Goal: Information Seeking & Learning: Learn about a topic

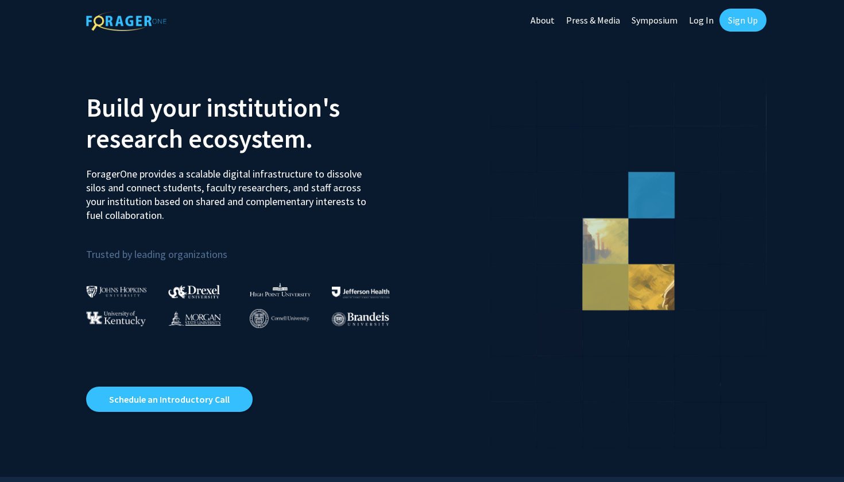
click at [743, 17] on link "Sign Up" at bounding box center [742, 20] width 47 height 23
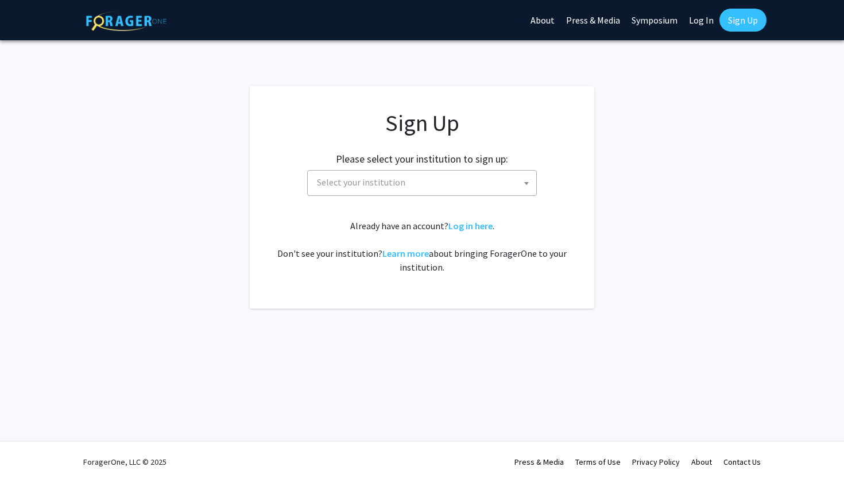
click at [470, 181] on span "Select your institution" at bounding box center [424, 183] width 224 height 24
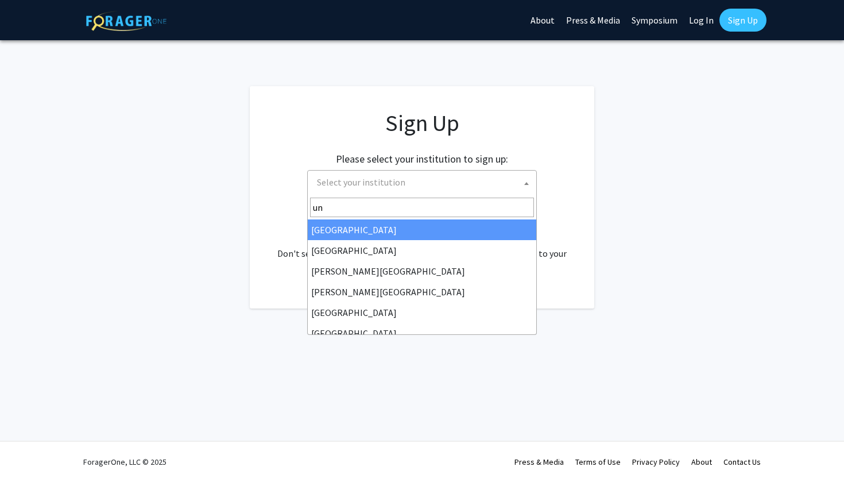
type input "u"
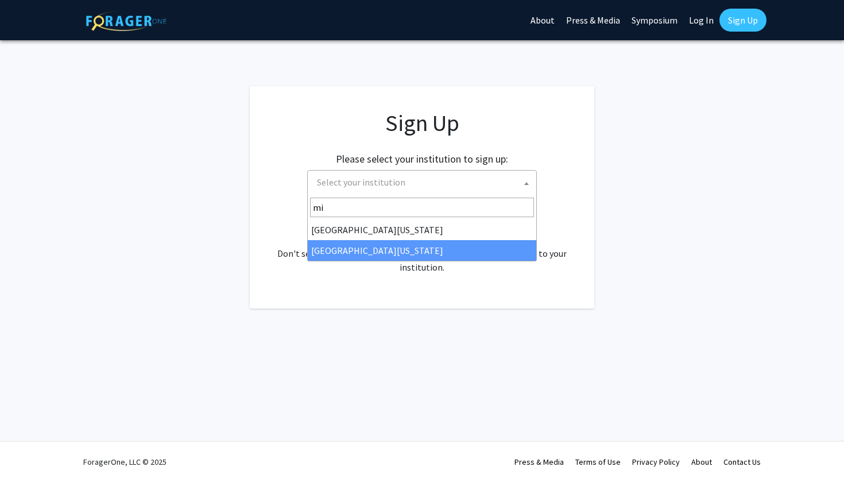
type input "mi"
select select "33"
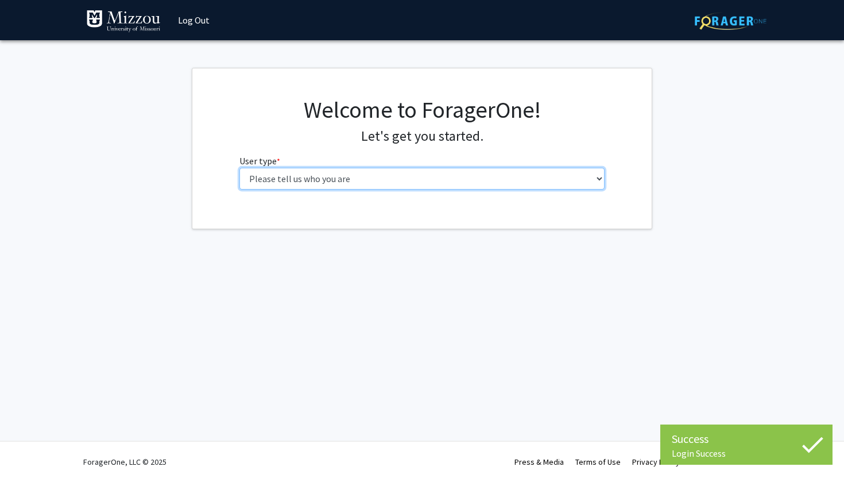
select select "1: undergrad"
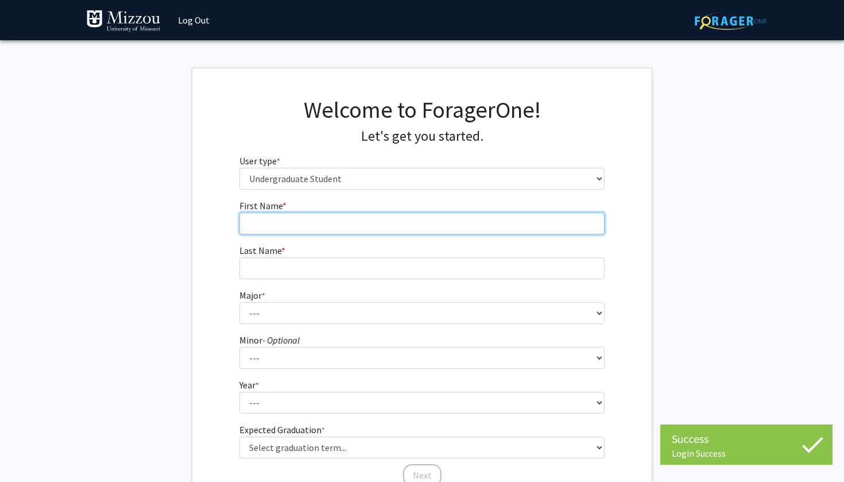
click at [420, 222] on input "First Name * required" at bounding box center [422, 223] width 366 height 22
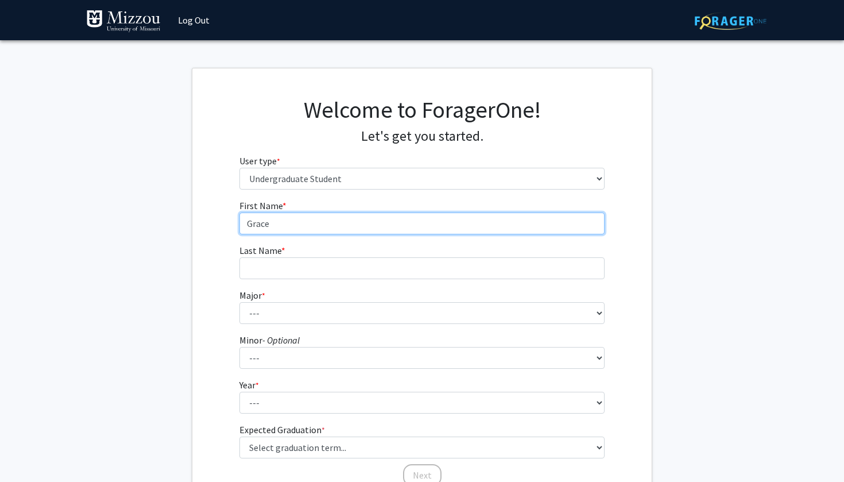
type input "Grace"
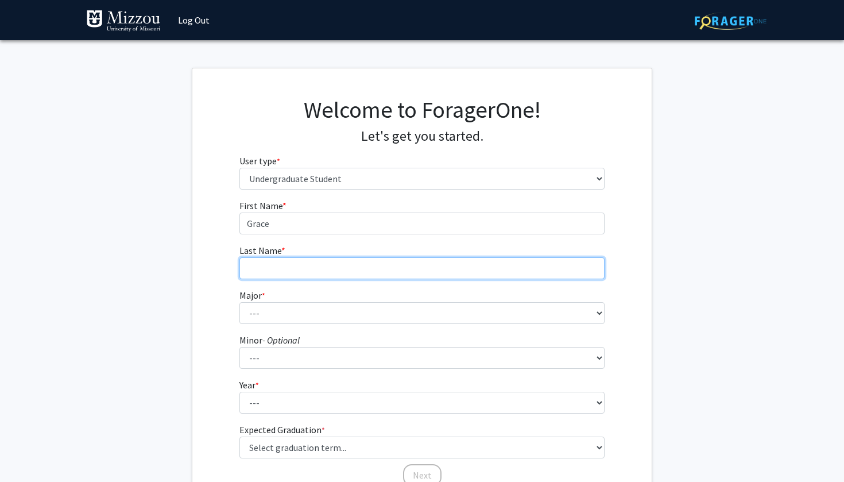
click at [401, 272] on input "Last Name * required" at bounding box center [422, 268] width 366 height 22
type input "Johnson"
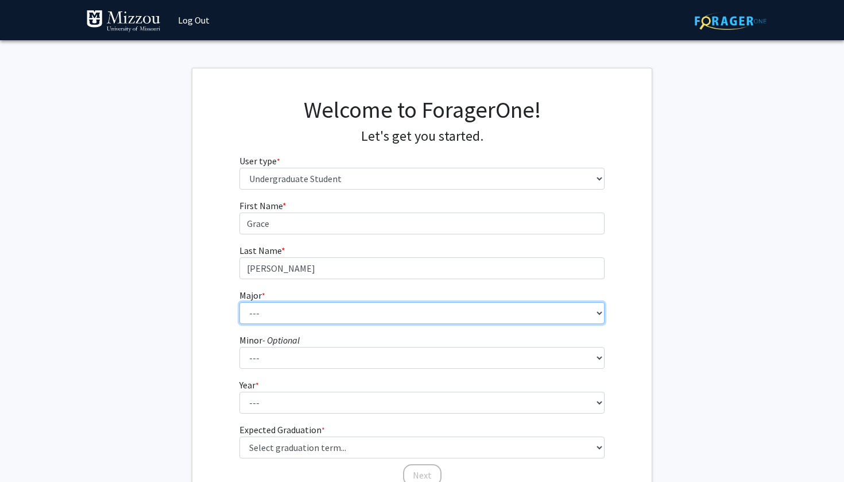
select select "69: 2561"
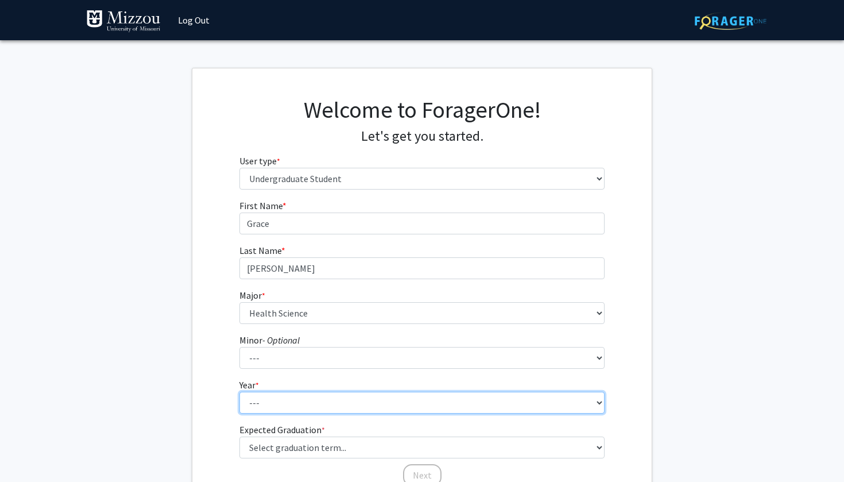
select select "1: first-year"
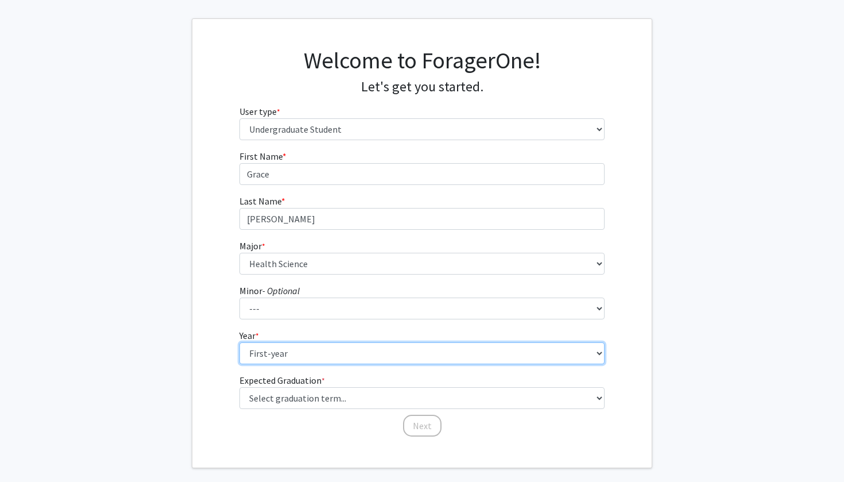
scroll to position [50, 0]
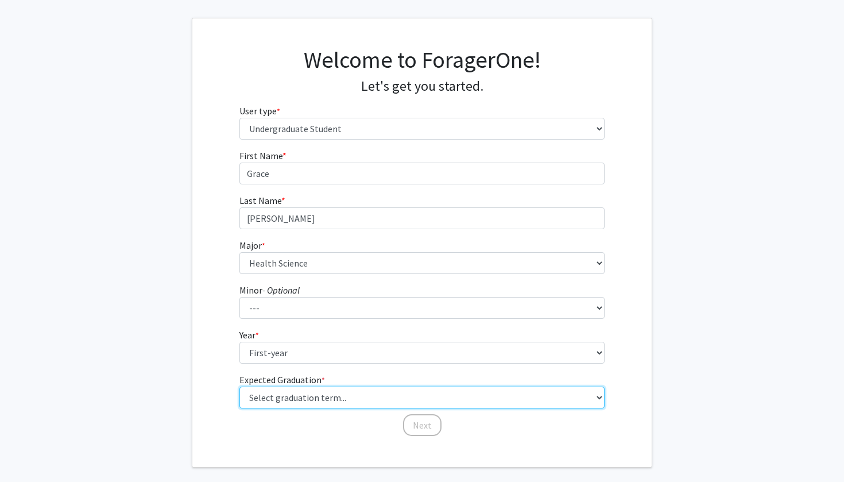
select select "13: spring_2028"
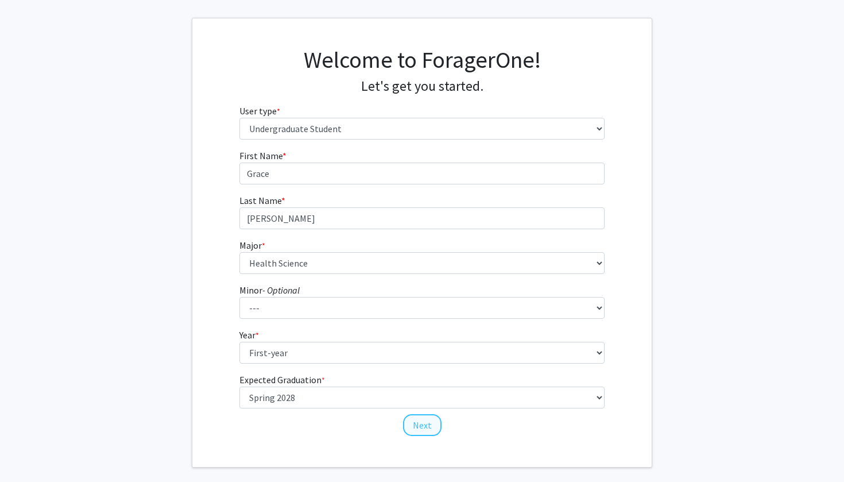
click at [427, 421] on button "Next" at bounding box center [422, 425] width 38 height 22
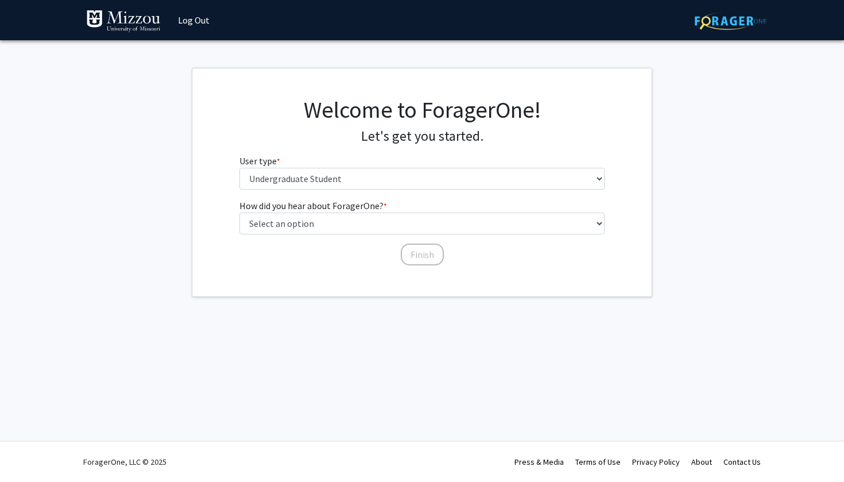
scroll to position [0, 0]
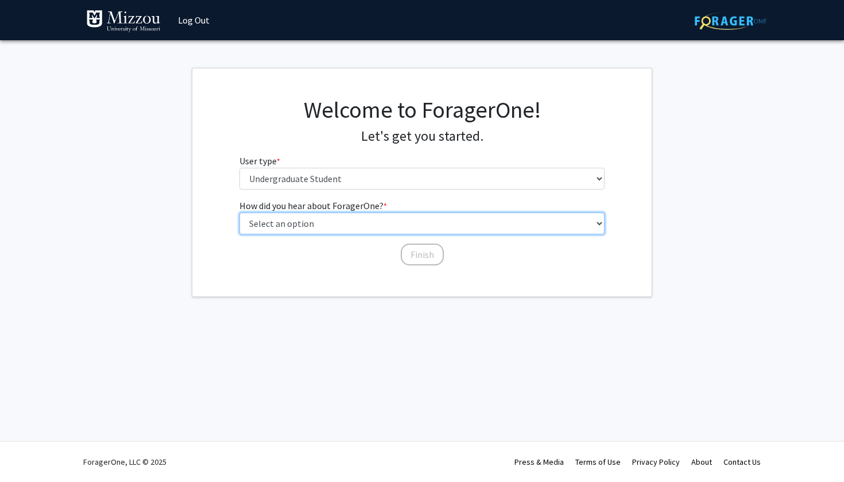
select select "2: faculty_recommendation"
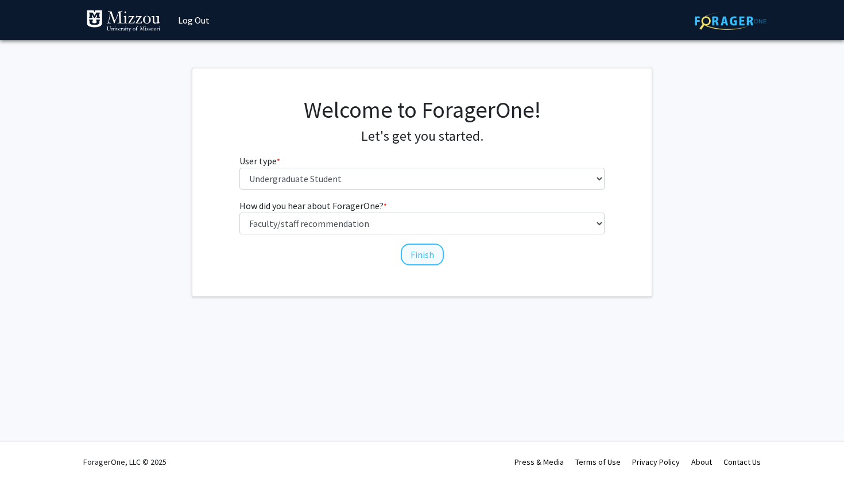
click at [415, 255] on button "Finish" at bounding box center [422, 254] width 43 height 22
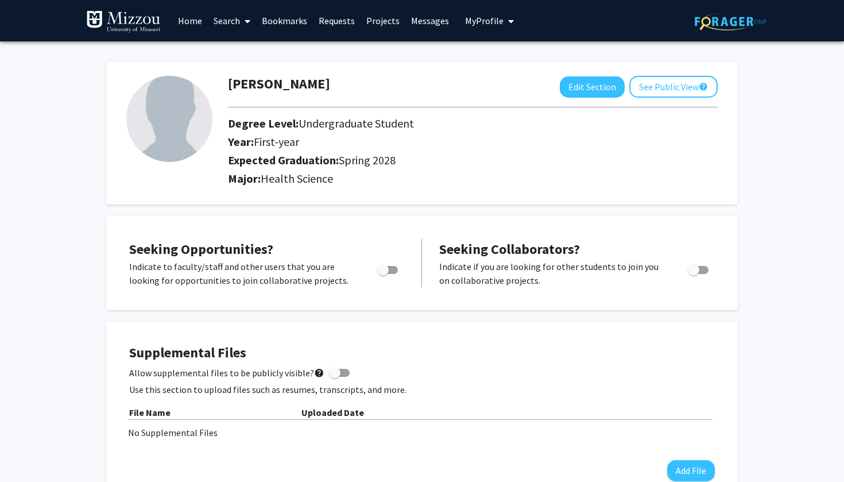
click at [232, 22] on link "Search" at bounding box center [232, 21] width 48 height 40
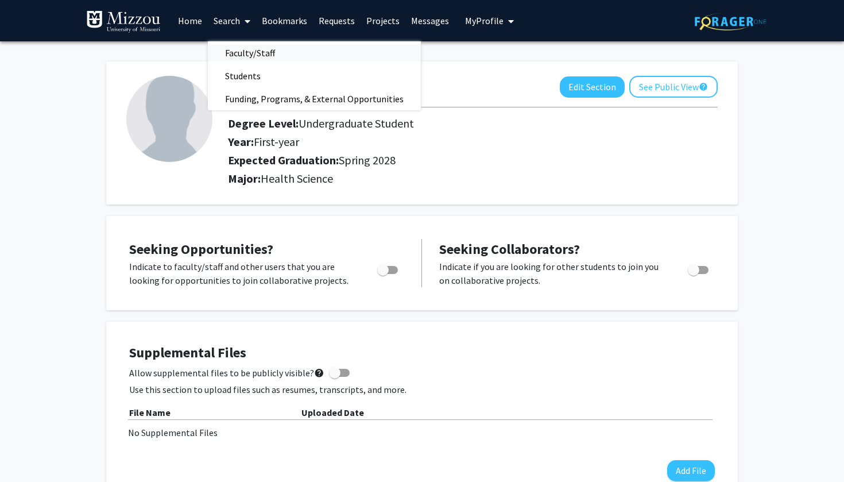
click at [231, 55] on span "Faculty/Staff" at bounding box center [250, 52] width 84 height 23
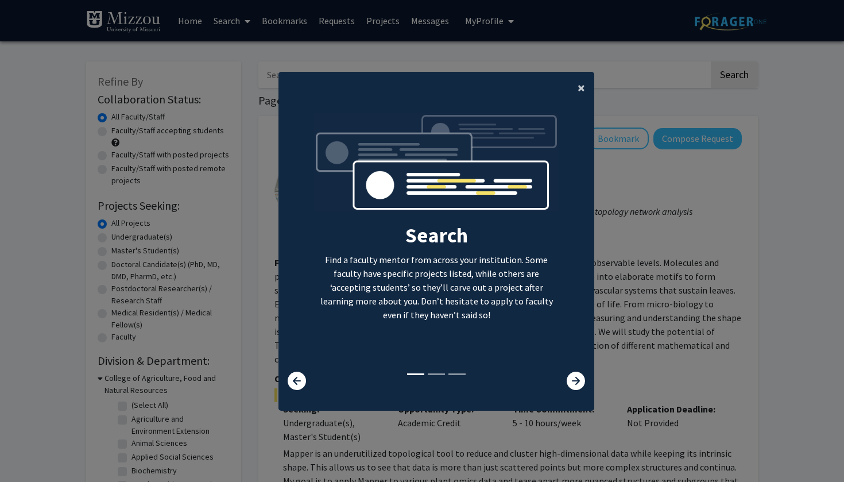
click at [579, 83] on span "×" at bounding box center [581, 88] width 7 height 18
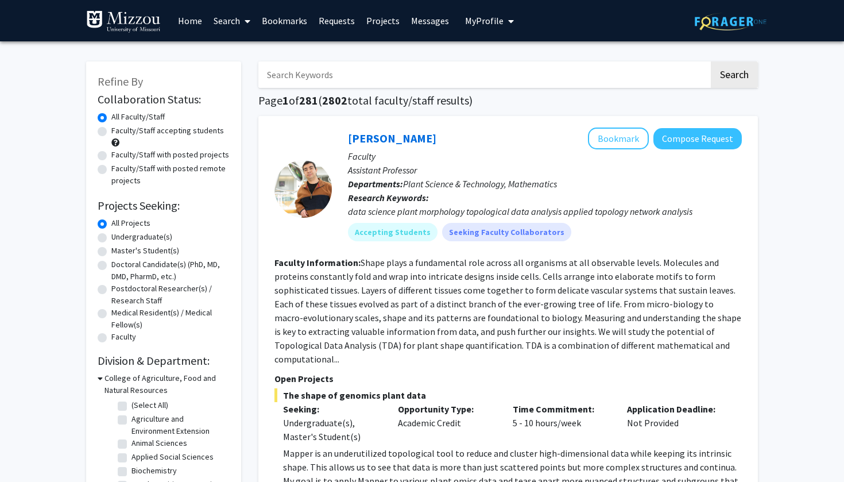
click at [544, 76] on input "Search Keywords" at bounding box center [483, 74] width 451 height 26
type input "long covid"
click at [734, 76] on button "Search" at bounding box center [734, 74] width 47 height 26
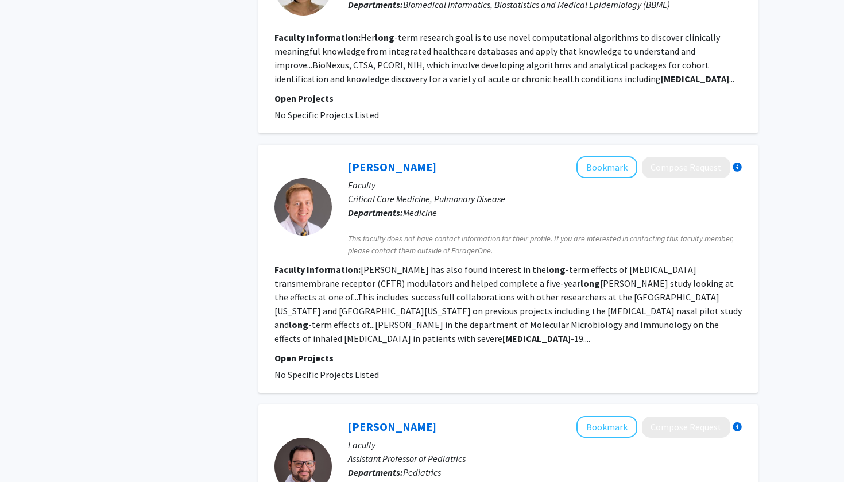
scroll to position [826, 0]
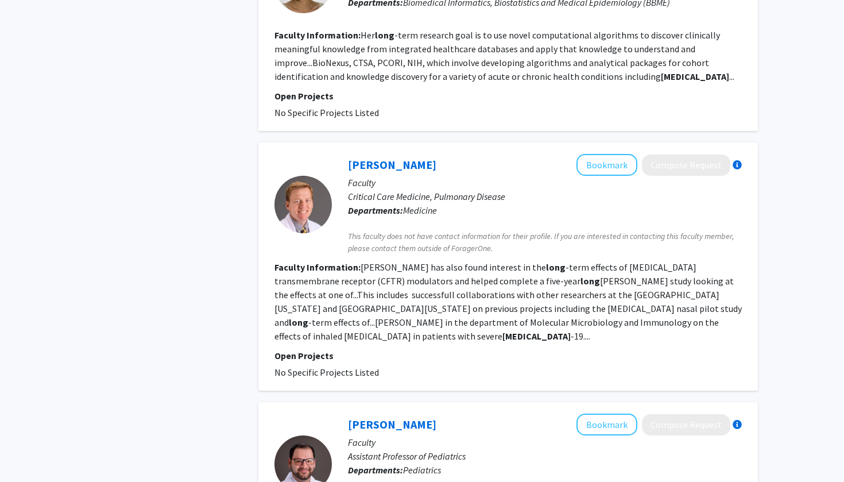
click at [449, 296] on fg-read-more "Holliday has also found interest in the long -term effects of cystic fibrosis t…" at bounding box center [507, 301] width 467 height 80
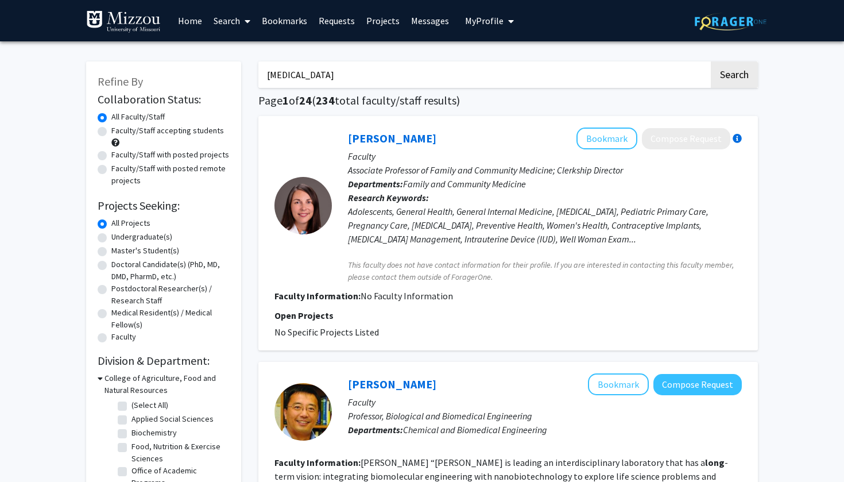
scroll to position [0, 0]
click at [389, 87] on input "long covid" at bounding box center [483, 74] width 451 height 26
drag, startPoint x: 367, startPoint y: 77, endPoint x: 222, endPoint y: 70, distance: 145.4
type input "pots"
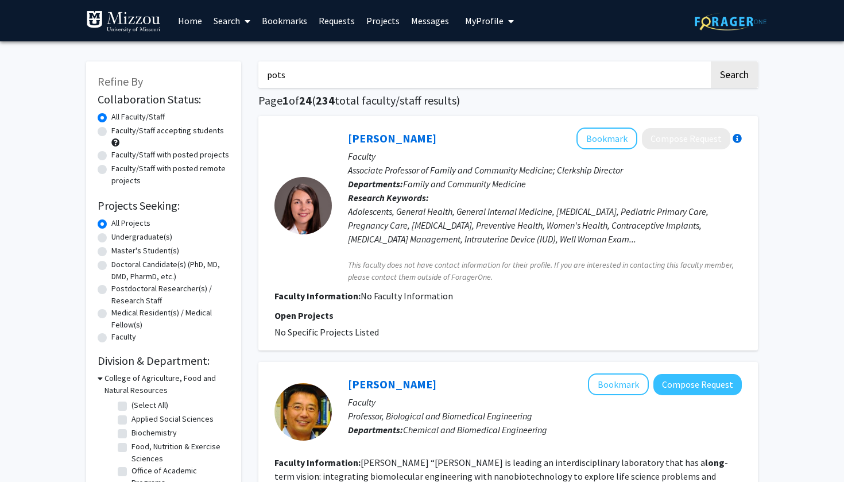
click at [734, 76] on button "Search" at bounding box center [734, 74] width 47 height 26
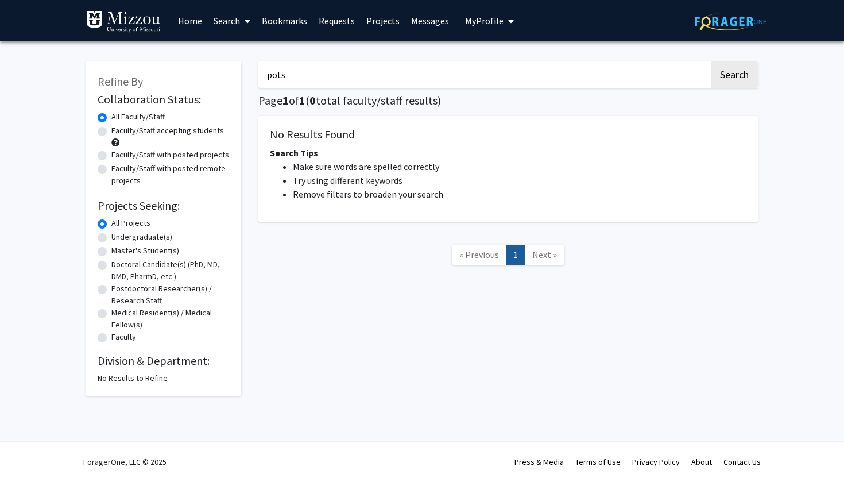
drag, startPoint x: 299, startPoint y: 80, endPoint x: 230, endPoint y: 72, distance: 69.4
click at [230, 72] on div "Refine By Collaboration Status: Collaboration Status All Faculty/Staff Collabor…" at bounding box center [422, 223] width 689 height 346
type input "postural"
click at [734, 76] on button "Search" at bounding box center [734, 74] width 47 height 26
drag, startPoint x: 332, startPoint y: 73, endPoint x: 257, endPoint y: 62, distance: 75.4
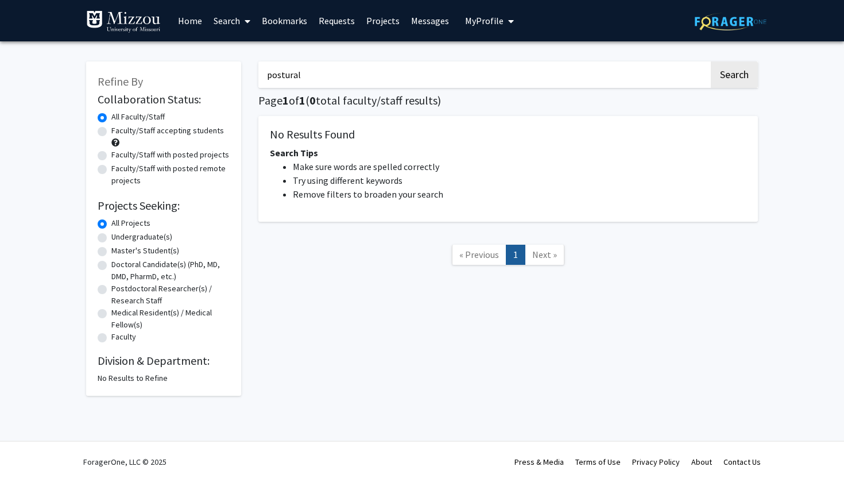
click at [257, 62] on div "postural Search Page 1 of 1 ( 0 total faculty/staff results) No Results Found S…" at bounding box center [508, 223] width 517 height 346
type input "POTS"
click at [734, 76] on button "Search" at bounding box center [734, 74] width 47 height 26
drag, startPoint x: 327, startPoint y: 75, endPoint x: 257, endPoint y: 73, distance: 70.1
click at [257, 73] on div "POTS Search Page 1 of 1 ( 0 total faculty/staff results) No Results Found Searc…" at bounding box center [508, 223] width 517 height 346
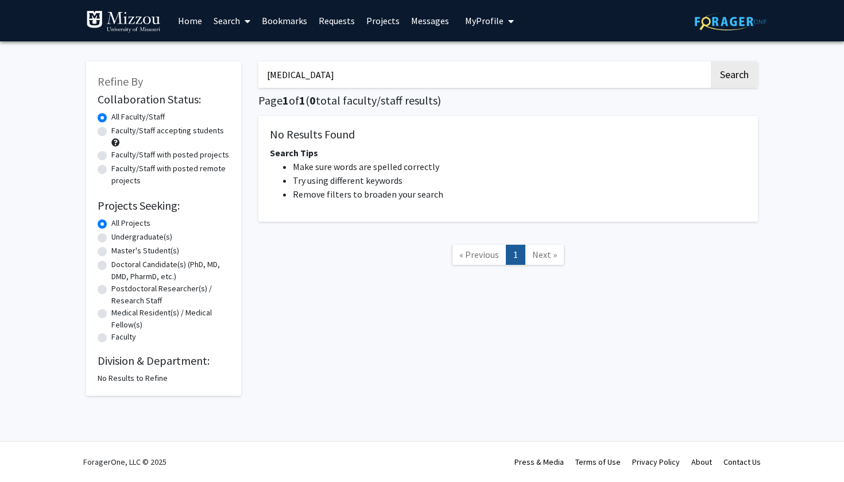
type input "vertigo"
click at [734, 76] on button "Search" at bounding box center [734, 74] width 47 height 26
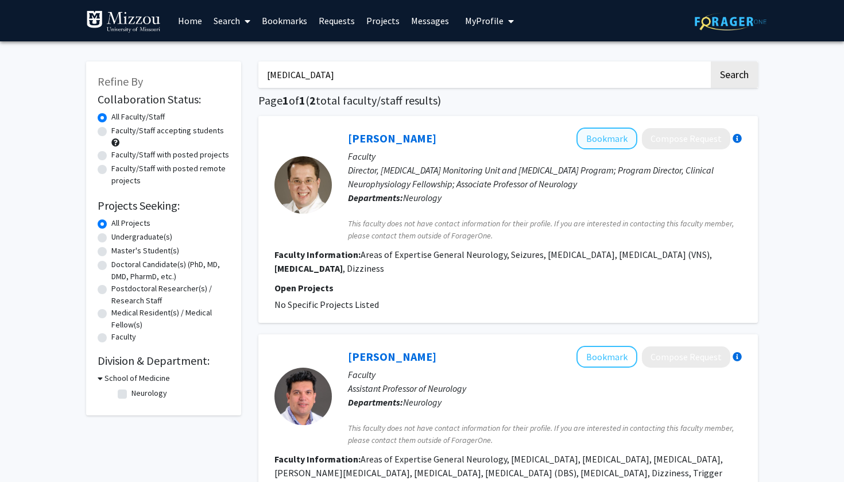
click at [606, 138] on button "Bookmark" at bounding box center [606, 138] width 61 height 22
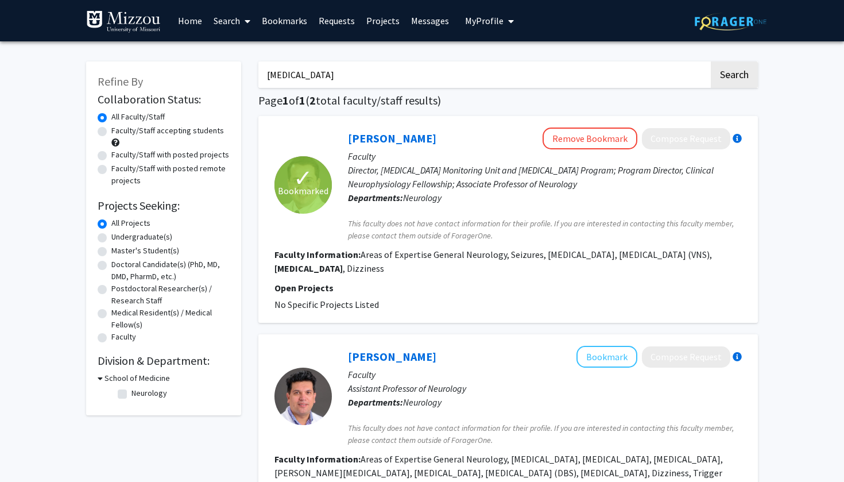
drag, startPoint x: 398, startPoint y: 72, endPoint x: 232, endPoint y: 61, distance: 166.3
click at [232, 61] on div "Refine By Collaboration Status: Collaboration Status All Faculty/Staff Collabor…" at bounding box center [422, 328] width 689 height 557
type input "dysautonomia"
click at [734, 76] on button "Search" at bounding box center [734, 74] width 47 height 26
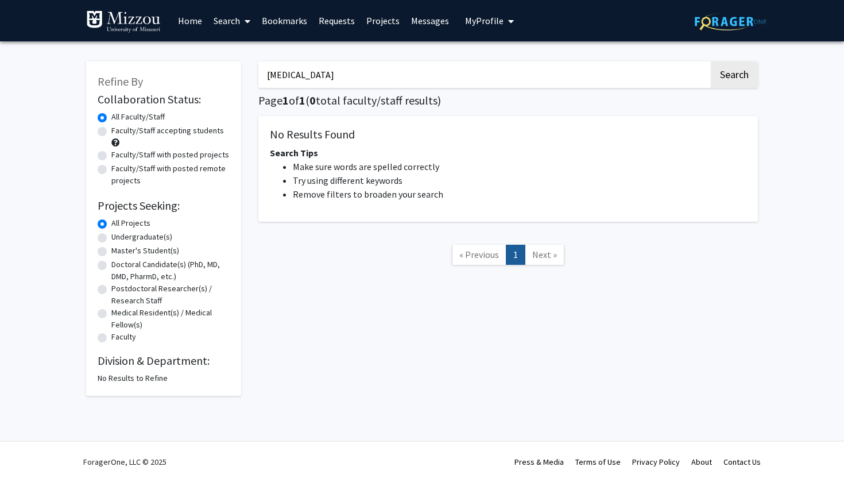
drag, startPoint x: 429, startPoint y: 76, endPoint x: 215, endPoint y: 71, distance: 213.6
click at [215, 72] on div "Refine By Collaboration Status: Collaboration Status All Faculty/Staff Collabor…" at bounding box center [422, 223] width 689 height 346
paste input "dysautonomia"
type input "dysautonomia"
click at [734, 76] on button "Search" at bounding box center [734, 74] width 47 height 26
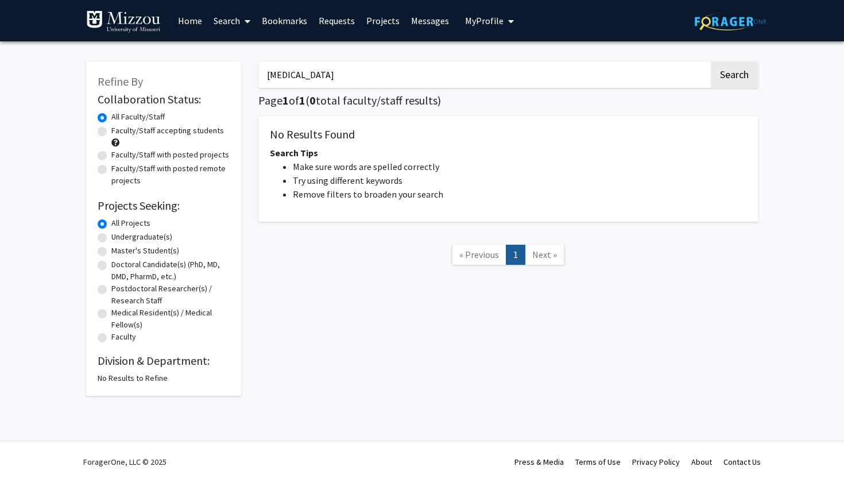
click at [734, 76] on button "Search" at bounding box center [734, 74] width 47 height 26
click at [136, 236] on label "Undergraduate(s)" at bounding box center [141, 237] width 61 height 12
click at [119, 236] on input "Undergraduate(s)" at bounding box center [114, 234] width 7 height 7
radio input "true"
click at [133, 227] on label "All Projects" at bounding box center [130, 223] width 39 height 12
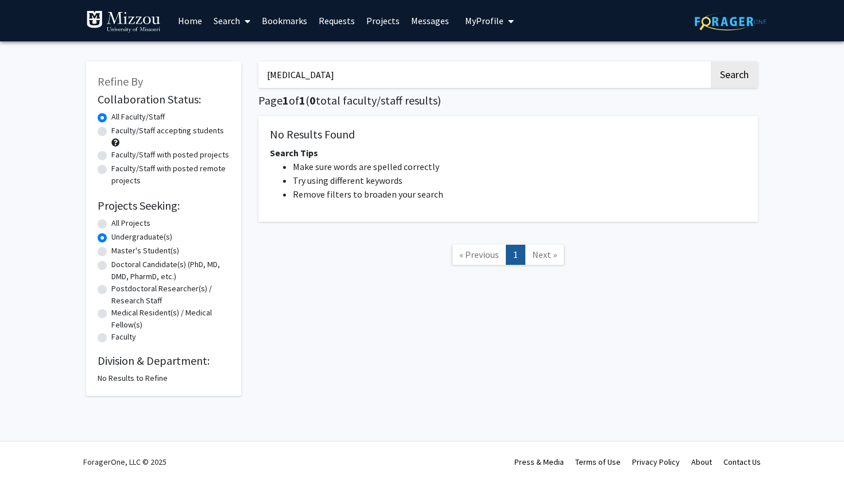
click at [119, 224] on input "All Projects" at bounding box center [114, 220] width 7 height 7
radio input "true"
click at [200, 156] on label "Faculty/Staff with posted projects" at bounding box center [170, 155] width 118 height 12
click at [119, 156] on input "Faculty/Staff with posted projects" at bounding box center [114, 152] width 7 height 7
radio input "true"
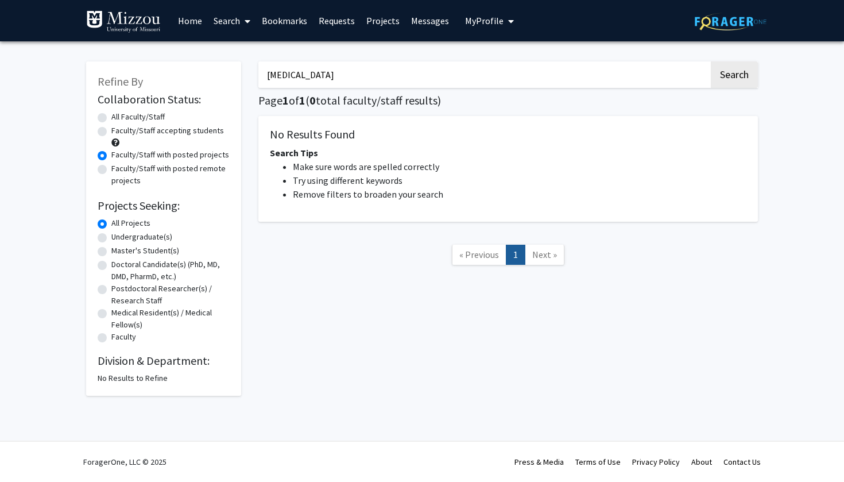
click at [175, 117] on div "All Faculty/Staff" at bounding box center [164, 118] width 132 height 14
click at [134, 114] on label "All Faculty/Staff" at bounding box center [137, 117] width 53 height 12
click at [119, 114] on input "All Faculty/Staff" at bounding box center [114, 114] width 7 height 7
radio input "true"
drag, startPoint x: 340, startPoint y: 76, endPoint x: 222, endPoint y: 69, distance: 117.9
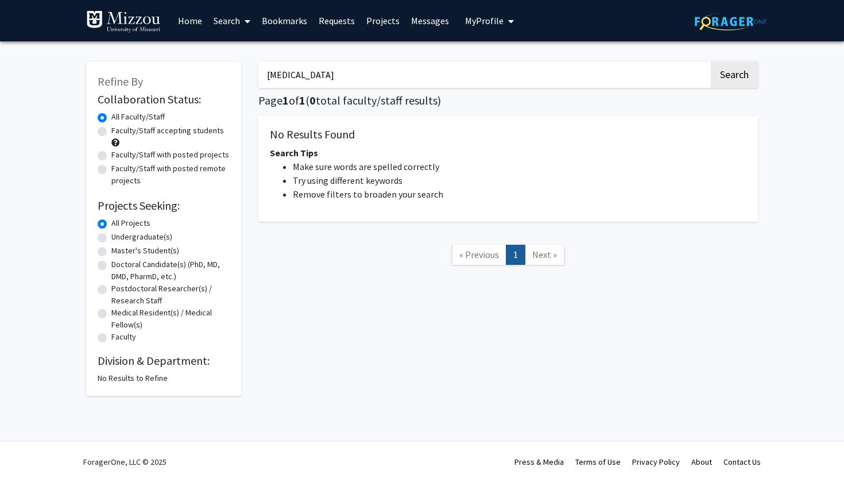
click at [222, 69] on div "Refine By Collaboration Status: Collaboration Status All Faculty/Staff Collabor…" at bounding box center [422, 223] width 689 height 346
type input "dizziness"
click at [734, 76] on button "Search" at bounding box center [734, 74] width 47 height 26
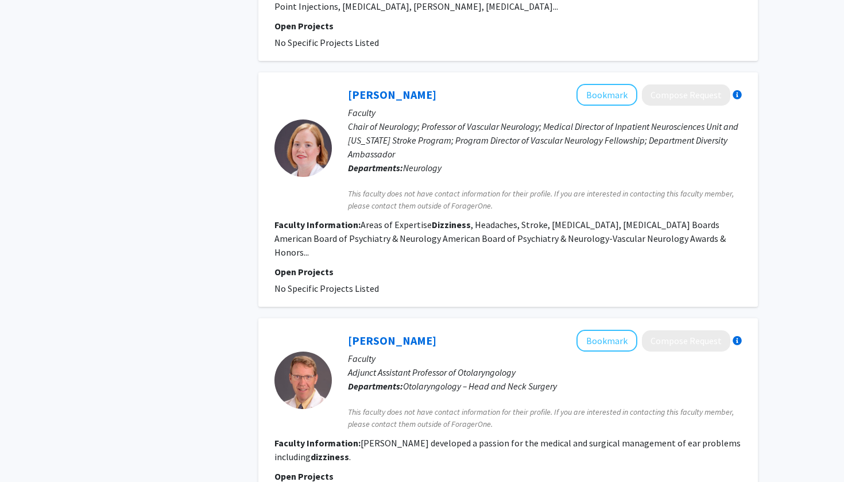
scroll to position [699, 0]
